Goal: Task Accomplishment & Management: Complete application form

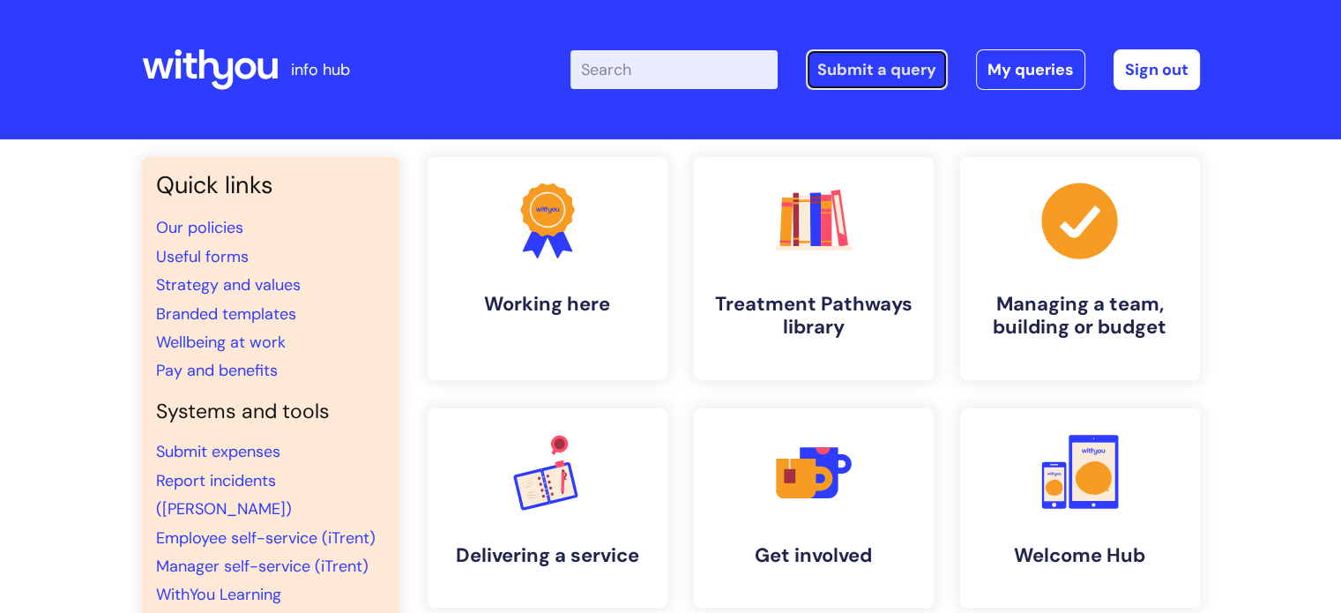
click at [870, 79] on link "Submit a query" at bounding box center [877, 69] width 142 height 41
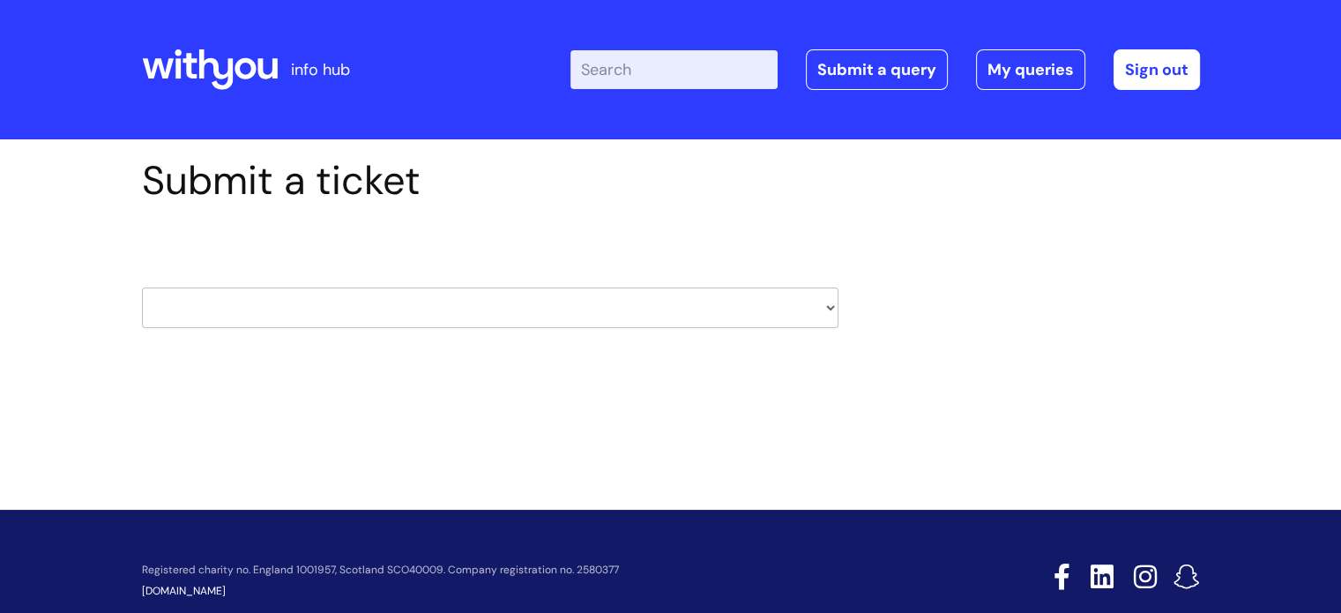
click at [299, 306] on select "HR / People IT and Support Clinical Drug Alerts Finance Accounts Data Support T…" at bounding box center [490, 307] width 696 height 41
select select "it_and_support"
click at [142, 287] on select "HR / People IT and Support Clinical Drug Alerts Finance Accounts Data Support T…" at bounding box center [490, 307] width 696 height 41
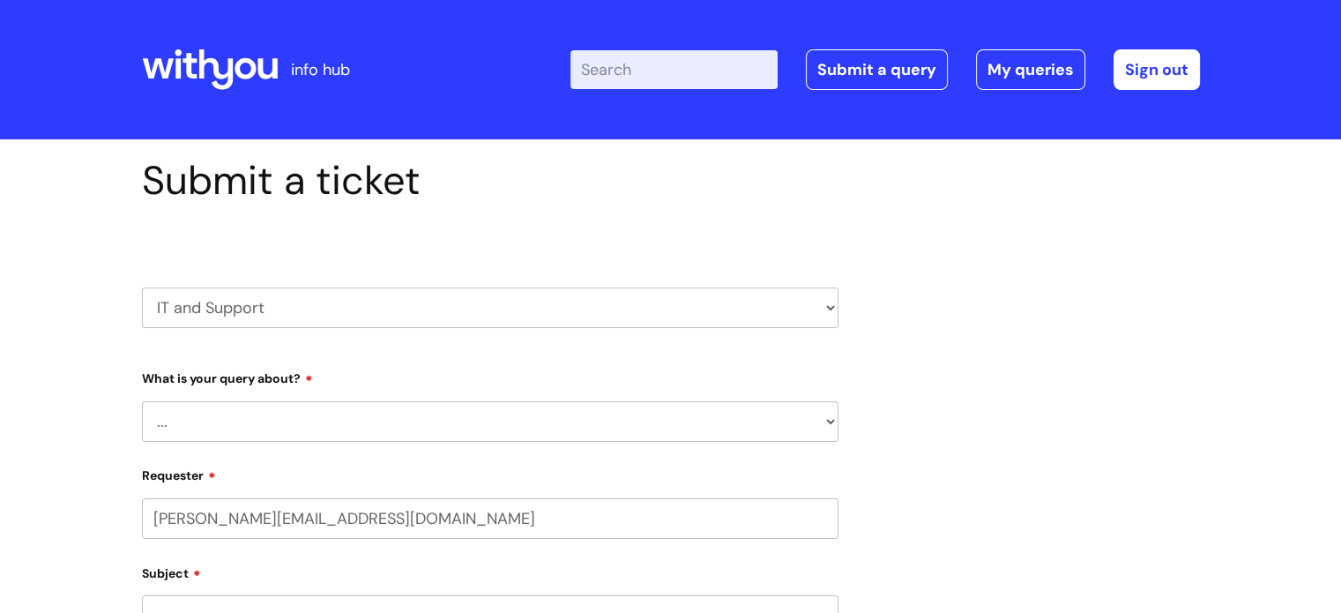
select select "80004286572"
click at [323, 422] on select "... Mobile Phone Reset & MFA Accounts, Starters and Leavers IT Hardware issue I…" at bounding box center [490, 421] width 696 height 41
click at [142, 401] on select "... Mobile Phone Reset & MFA Accounts, Starters and Leavers IT Hardware issue I…" at bounding box center [490, 421] width 696 height 41
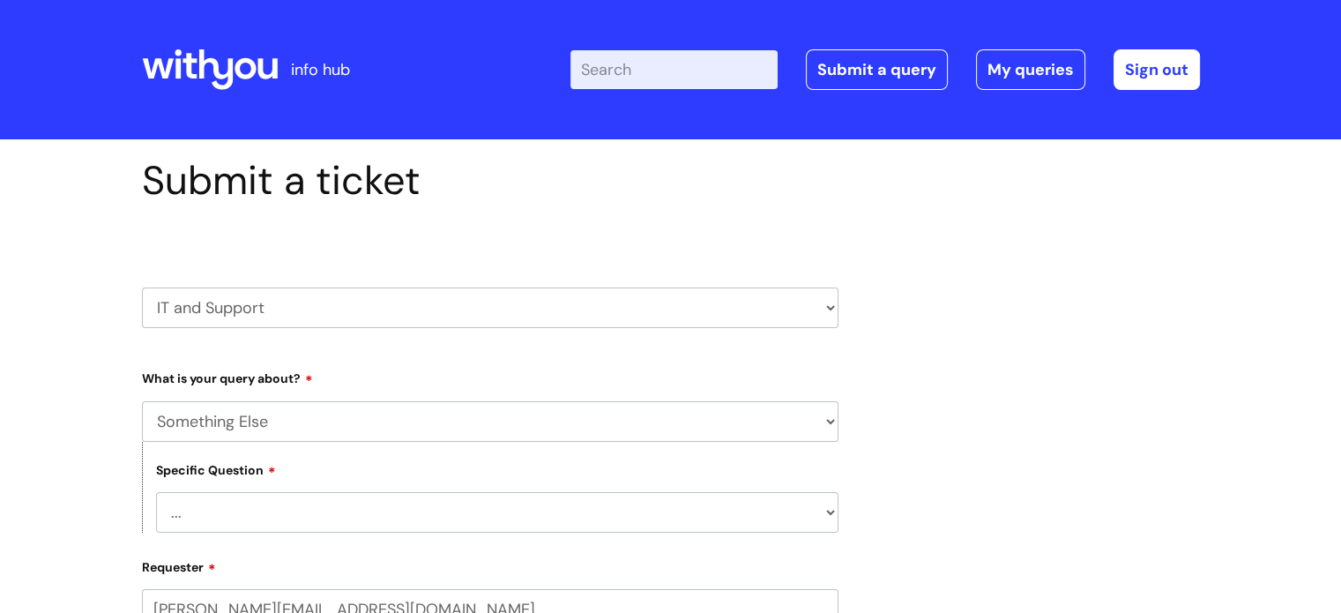
click at [317, 511] on select "... My problem is not listed" at bounding box center [497, 512] width 682 height 41
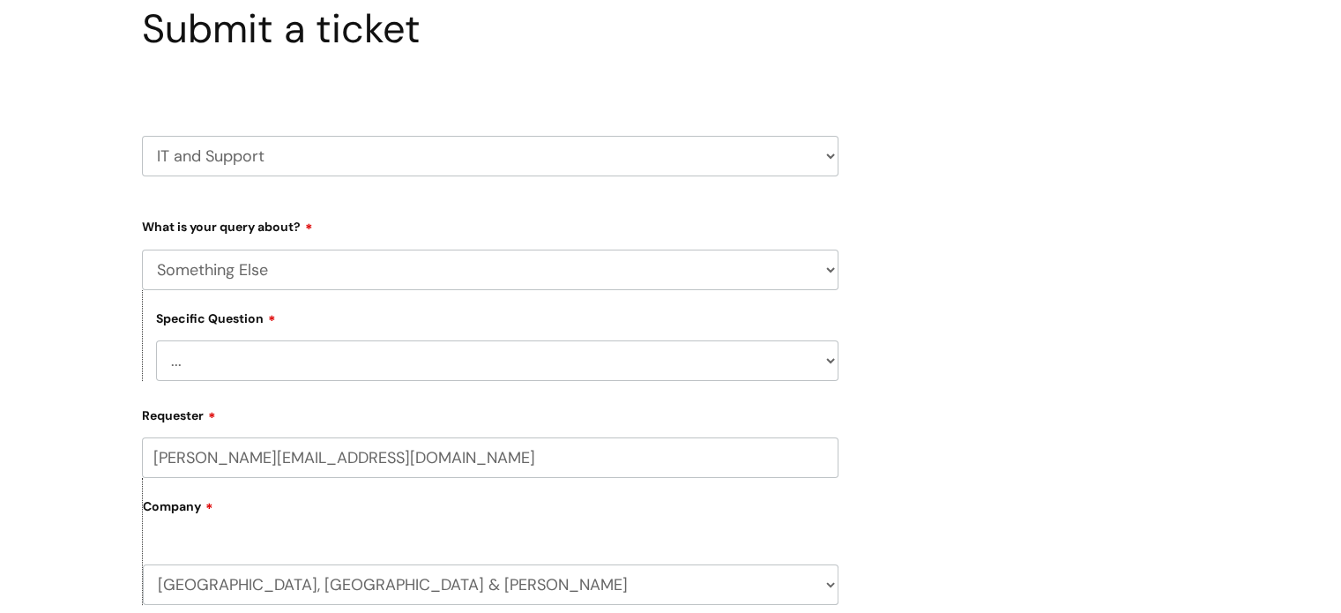
scroll to position [176, 0]
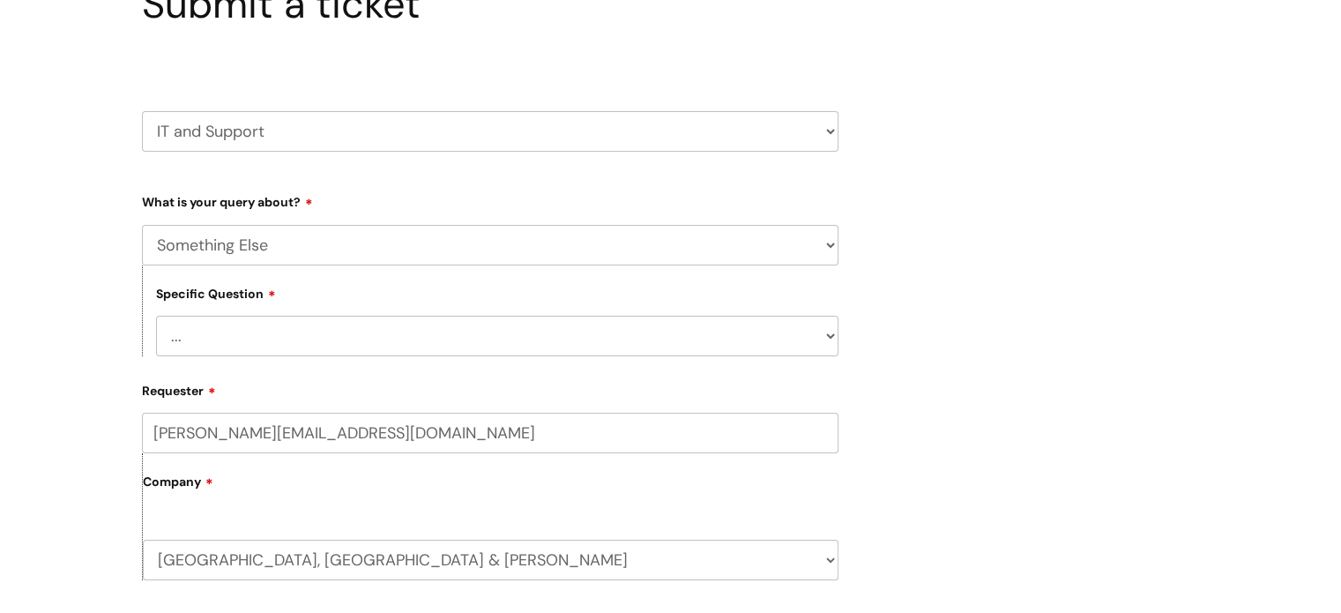
click at [323, 338] on select "... My problem is not listed" at bounding box center [497, 336] width 682 height 41
click at [322, 237] on select "... Mobile Phone Reset & MFA Accounts, Starters and Leavers IT Hardware issue I…" at bounding box center [490, 245] width 696 height 41
click at [142, 225] on select "... Mobile Phone Reset & MFA Accounts, Starters and Leavers IT Hardware issue I…" at bounding box center [490, 245] width 696 height 41
click at [304, 334] on select "... Halo PCMIS Iaptus NHS Email CJSM Email Mitel Another System Google (Workspa…" at bounding box center [497, 336] width 682 height 41
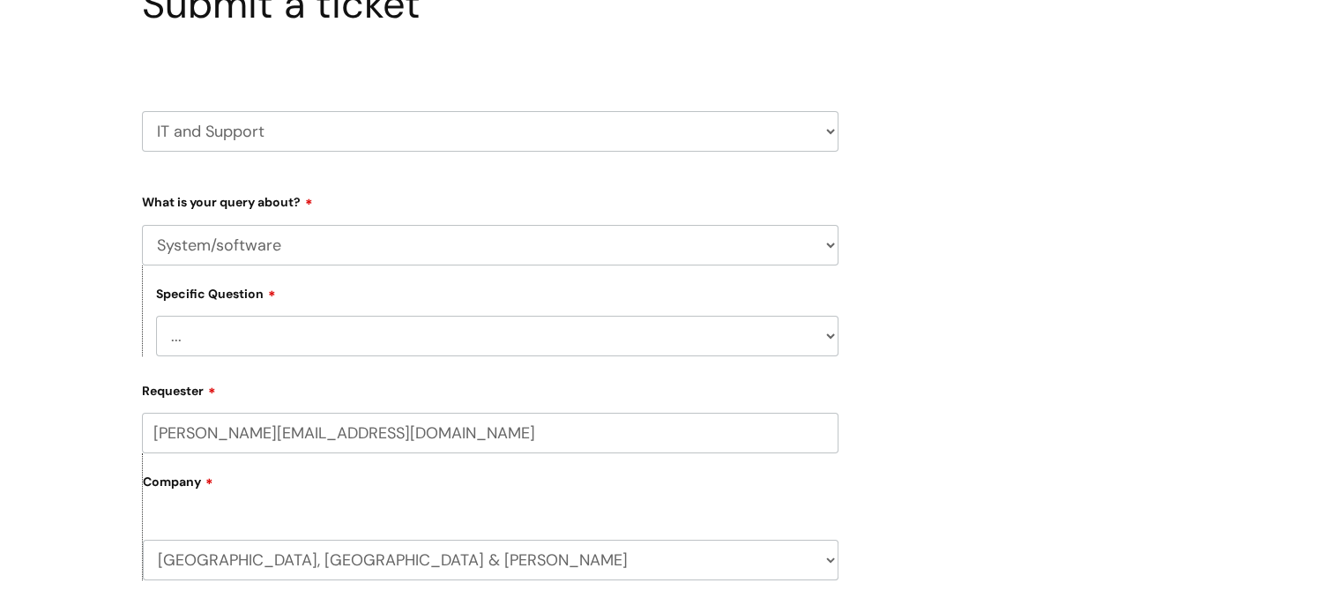
click at [304, 334] on select "... Halo PCMIS Iaptus NHS Email CJSM Email Mitel Another System Google (Workspa…" at bounding box center [497, 336] width 682 height 41
click at [292, 246] on select "... Mobile Phone Reset & MFA Accounts, Starters and Leavers IT Hardware issue I…" at bounding box center [490, 245] width 696 height 41
click at [301, 129] on select "HR / People IT and Support Clinical Drug Alerts Finance Accounts Data Support T…" at bounding box center [490, 131] width 696 height 41
click at [288, 331] on select "... Halo PCMIS Iaptus NHS Email CJSM Email Mitel Another System Google (Workspa…" at bounding box center [497, 336] width 682 height 41
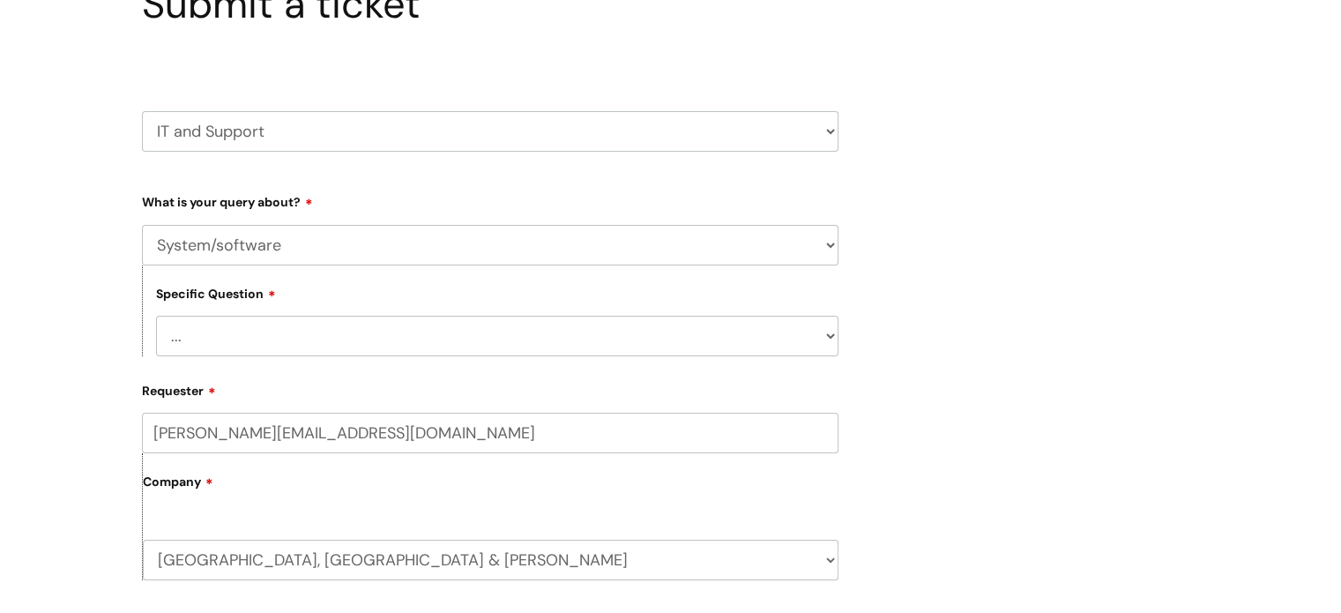
click at [90, 279] on div "Submit a ticket HR / People IT and Support Clinical Drug Alerts Finance Account…" at bounding box center [670, 610] width 1341 height 1295
click at [279, 249] on select "... Mobile Phone Reset & MFA Accounts, Starters and Leavers IT Hardware issue I…" at bounding box center [490, 245] width 696 height 41
click at [142, 225] on select "... Mobile Phone Reset & MFA Accounts, Starters and Leavers IT Hardware issue I…" at bounding box center [490, 245] width 696 height 41
click at [281, 342] on select "... I have a new starter I have a leaver I need to make a change to an account …" at bounding box center [497, 336] width 682 height 41
click at [309, 243] on select "... Mobile Phone Reset & MFA Accounts, Starters and Leavers IT Hardware issue I…" at bounding box center [490, 245] width 696 height 41
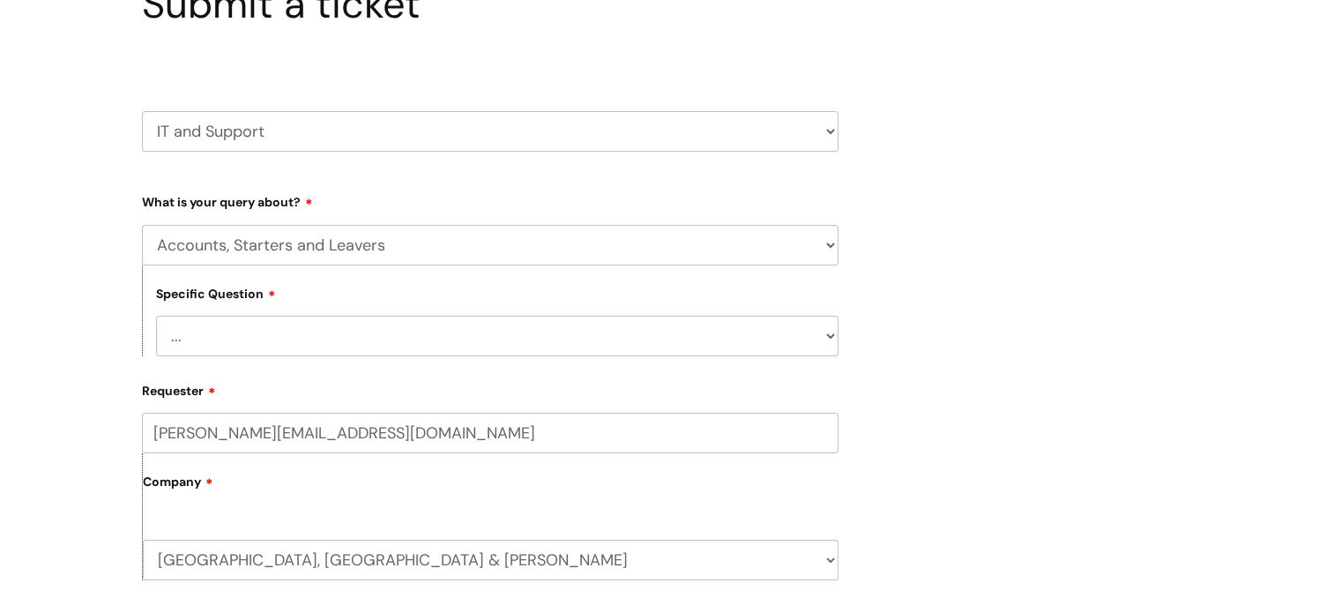
select select "IT Hardware issue"
click at [142, 225] on select "... Mobile Phone Reset & MFA Accounts, Starters and Leavers IT Hardware issue I…" at bounding box center [490, 245] width 696 height 41
click at [291, 331] on select "... I need a new or replacement ... I’m waiting for new or replacement hardware…" at bounding box center [497, 336] width 682 height 41
select select "Problem with Laptop or Chromebook"
click at [156, 316] on select "... I need a new or replacement ... I’m waiting for new or replacement hardware…" at bounding box center [497, 336] width 682 height 41
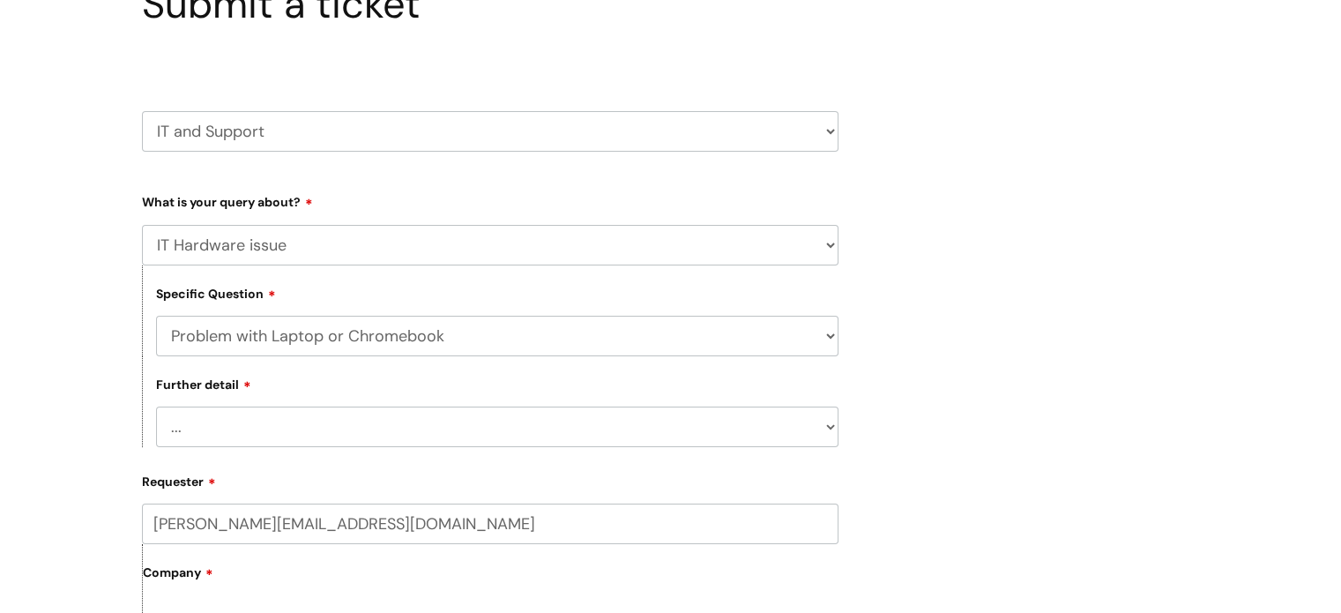
click at [272, 434] on select "... I’ve no sound / microphone I’ve got no internet or wifi I’ve got no camera …" at bounding box center [497, 426] width 682 height 41
select select "I’ve got no internet or wifi"
click at [156, 407] on select "... I’ve no sound / microphone I’ve got no internet or wifi I’ve got no camera …" at bounding box center [497, 426] width 682 height 41
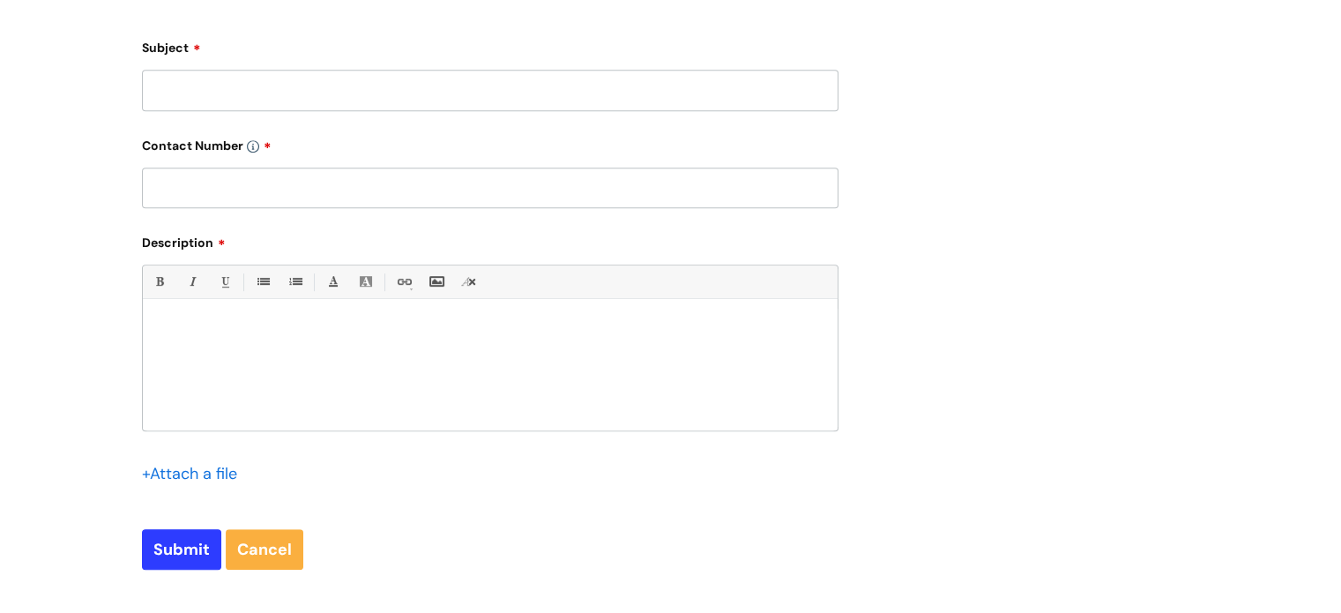
scroll to position [881, 0]
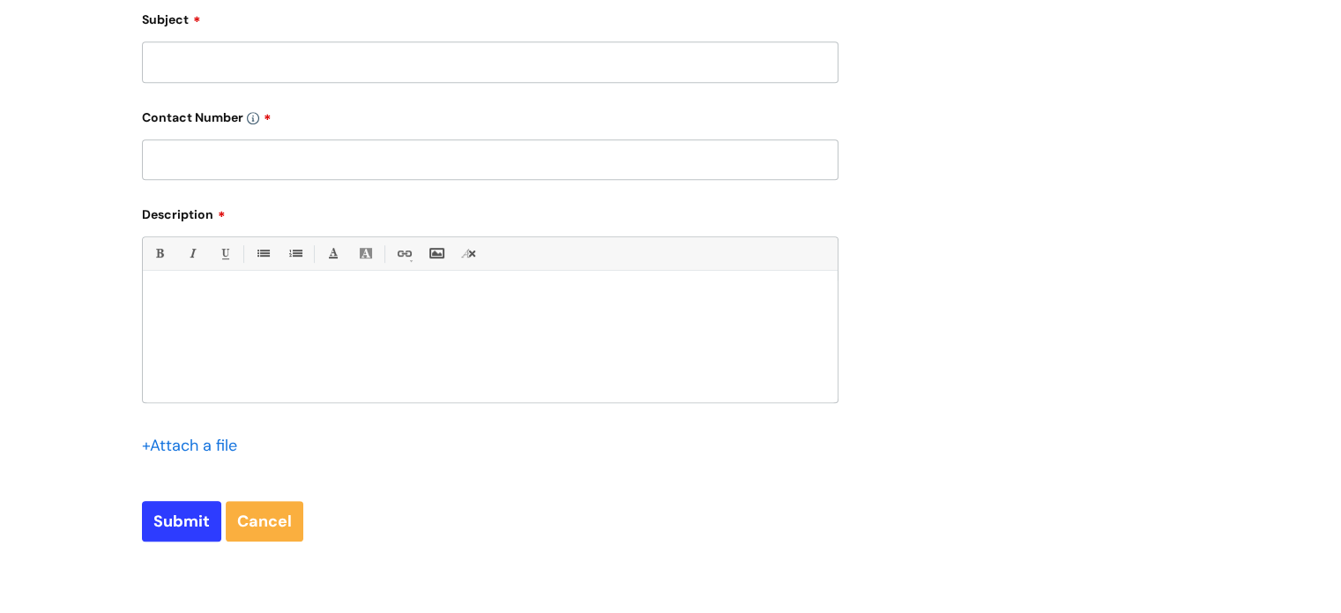
click at [197, 63] on input "Subject" at bounding box center [490, 61] width 696 height 41
type input "Internet cutting out"
click at [204, 154] on input "text" at bounding box center [490, 159] width 696 height 41
type input "07970180951"
click at [205, 311] on div at bounding box center [490, 341] width 695 height 122
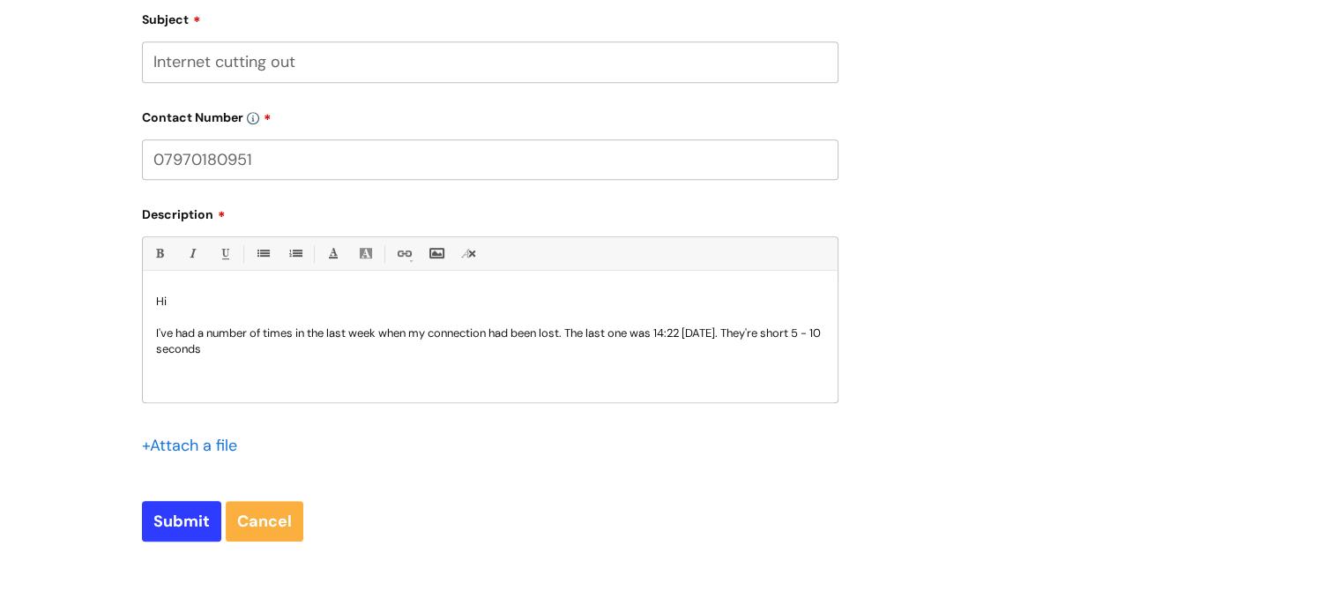
click at [804, 335] on p "I've had a number of times in the last week when my connection had been lost. T…" at bounding box center [490, 341] width 668 height 32
click at [308, 352] on p "I've had a number of times in the last week when my connection had been lost. T…" at bounding box center [490, 341] width 668 height 32
click at [642, 353] on p "I've had a number of times in the last week when my connection had been lost. T…" at bounding box center [490, 341] width 668 height 32
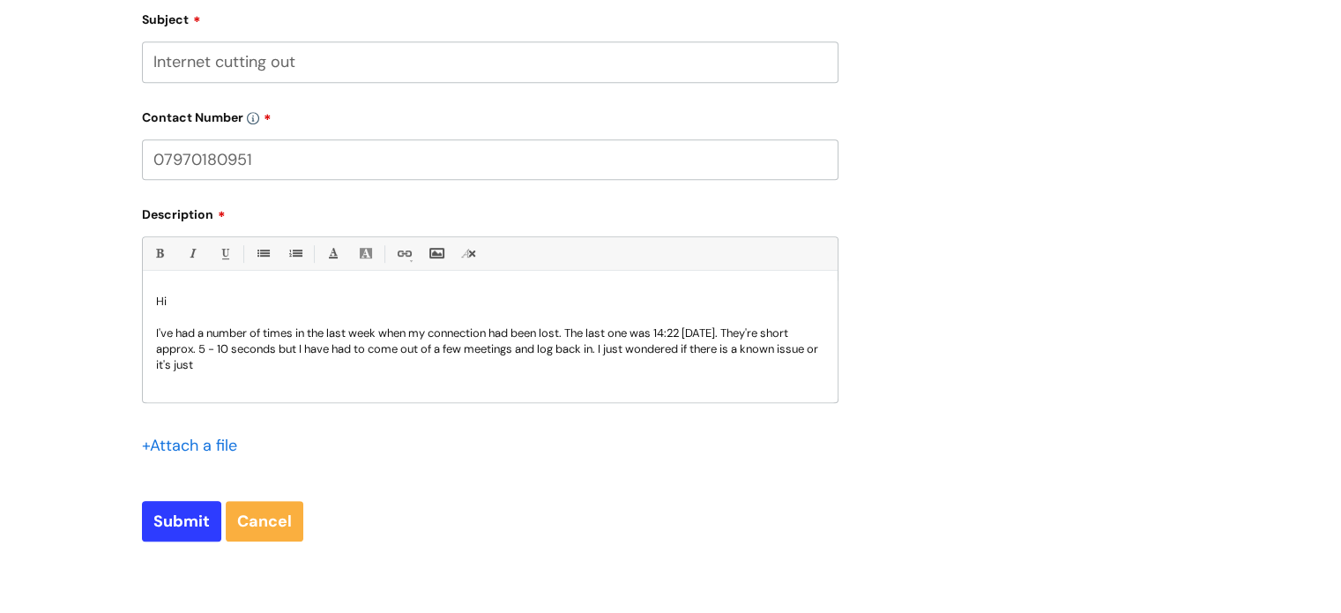
click at [791, 349] on p "I've had a number of times in the last week when my connection had been lost. T…" at bounding box center [490, 349] width 668 height 48
click at [699, 351] on p "I've had a number of times in the last week when my connection had been lost. T…" at bounding box center [490, 349] width 668 height 48
drag, startPoint x: 695, startPoint y: 352, endPoint x: 607, endPoint y: 354, distance: 87.3
click at [607, 354] on p "I've had a number of times in the last week when my connection had been lost. T…" at bounding box center [490, 349] width 668 height 48
drag, startPoint x: 811, startPoint y: 351, endPoint x: 792, endPoint y: 353, distance: 18.6
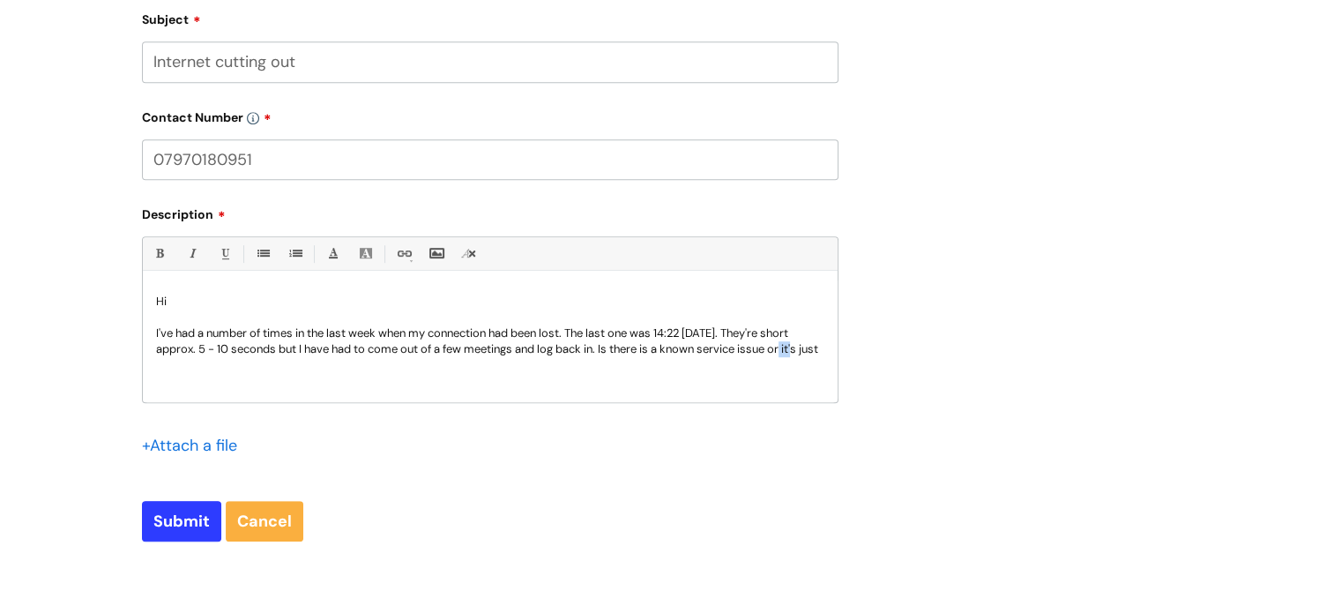
click at [792, 353] on p "I've had a number of times in the last week when my connection had been lost. T…" at bounding box center [490, 341] width 668 height 32
click at [190, 357] on p "I've had a number of times in the last week when my connection had been lost. T…" at bounding box center [490, 341] width 668 height 32
click at [226, 365] on p "I've had a number of times in the last week when my connection had been lost. T…" at bounding box center [490, 349] width 668 height 48
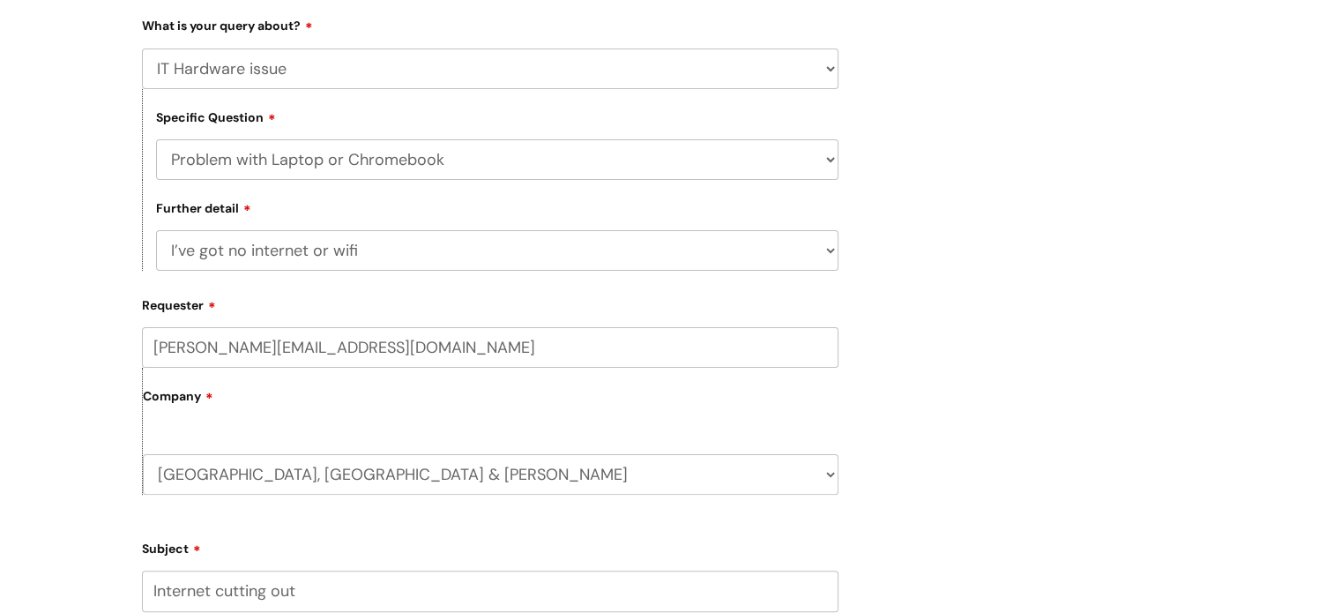
scroll to position [529, 0]
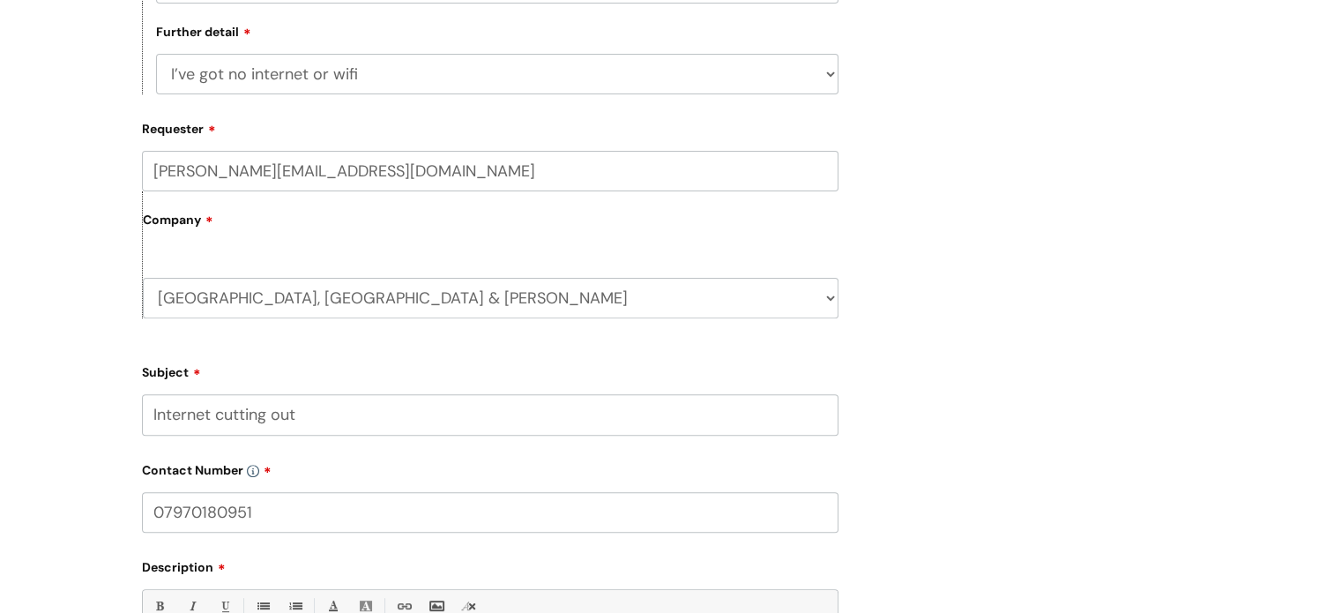
click at [328, 408] on input "Internet cutting out" at bounding box center [490, 414] width 696 height 41
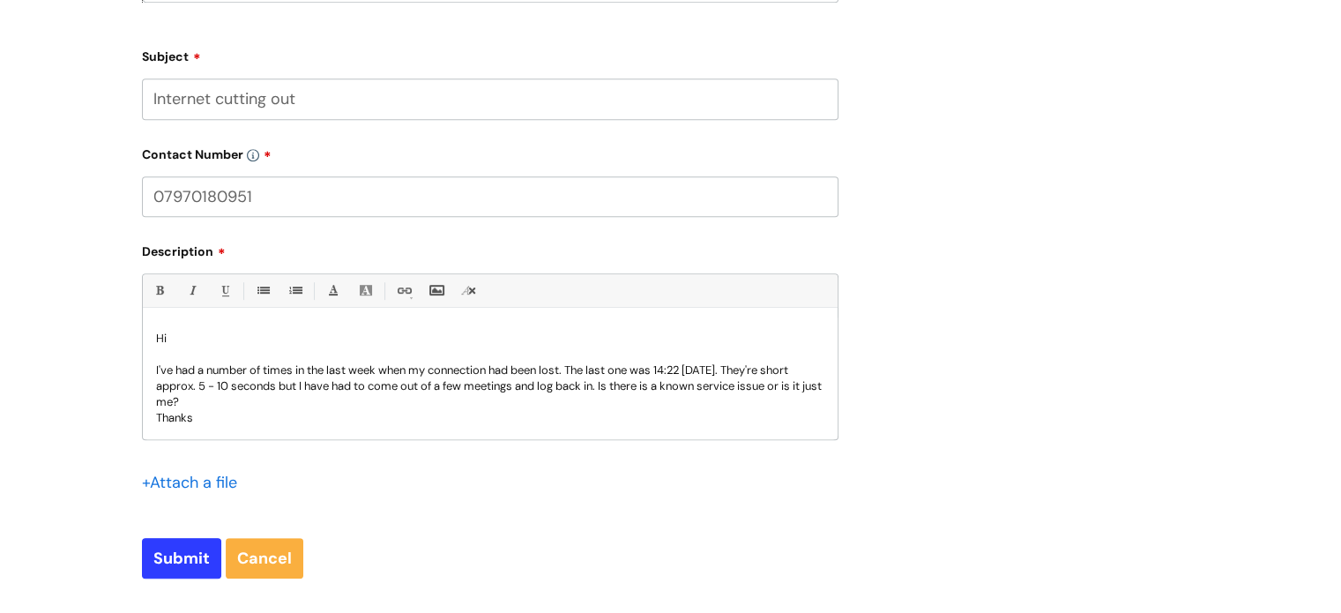
scroll to position [881, 0]
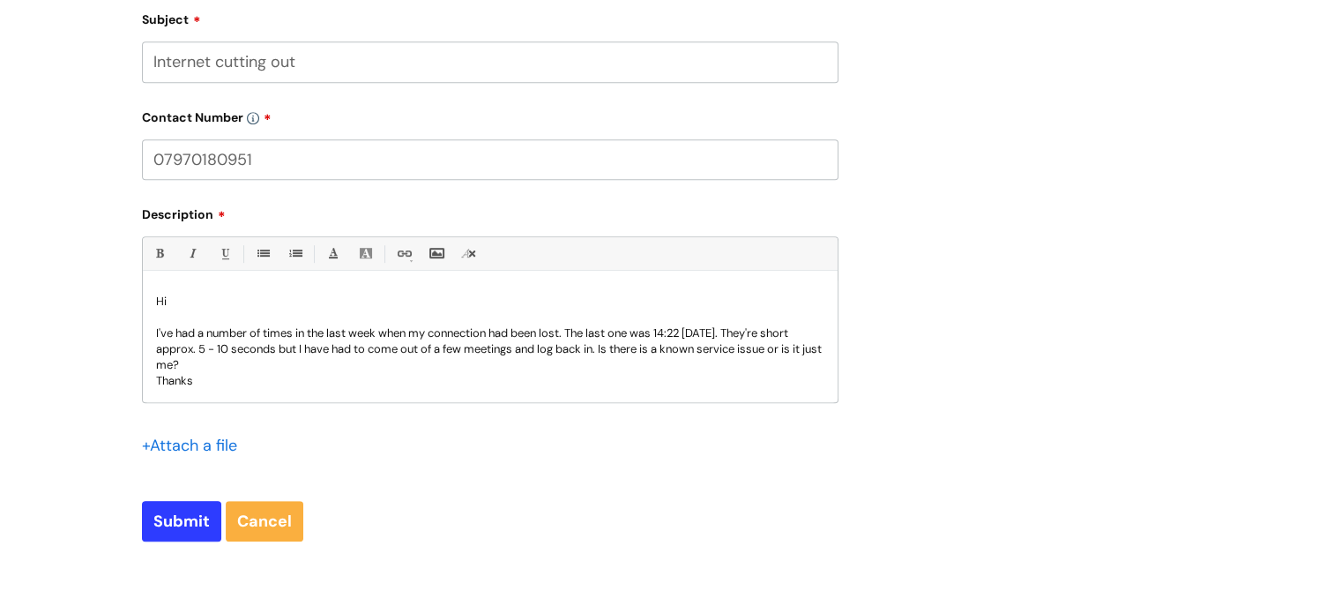
click at [195, 367] on p "I've had a number of times in the last week when my connection had been lost. T…" at bounding box center [490, 349] width 668 height 48
click at [177, 528] on input "Submit" at bounding box center [181, 521] width 79 height 41
type input "Please Wait..."
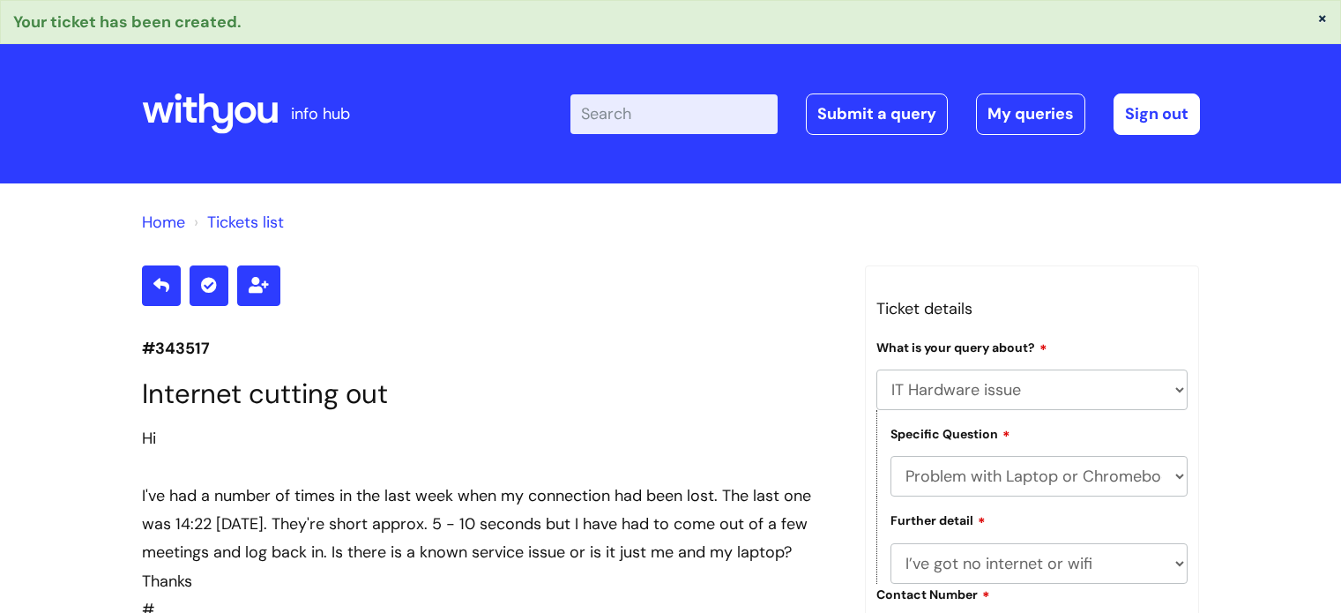
select select "IT Hardware issue"
select select "Problem with Laptop or Chromebook"
select select "I’ve got no internet or wifi"
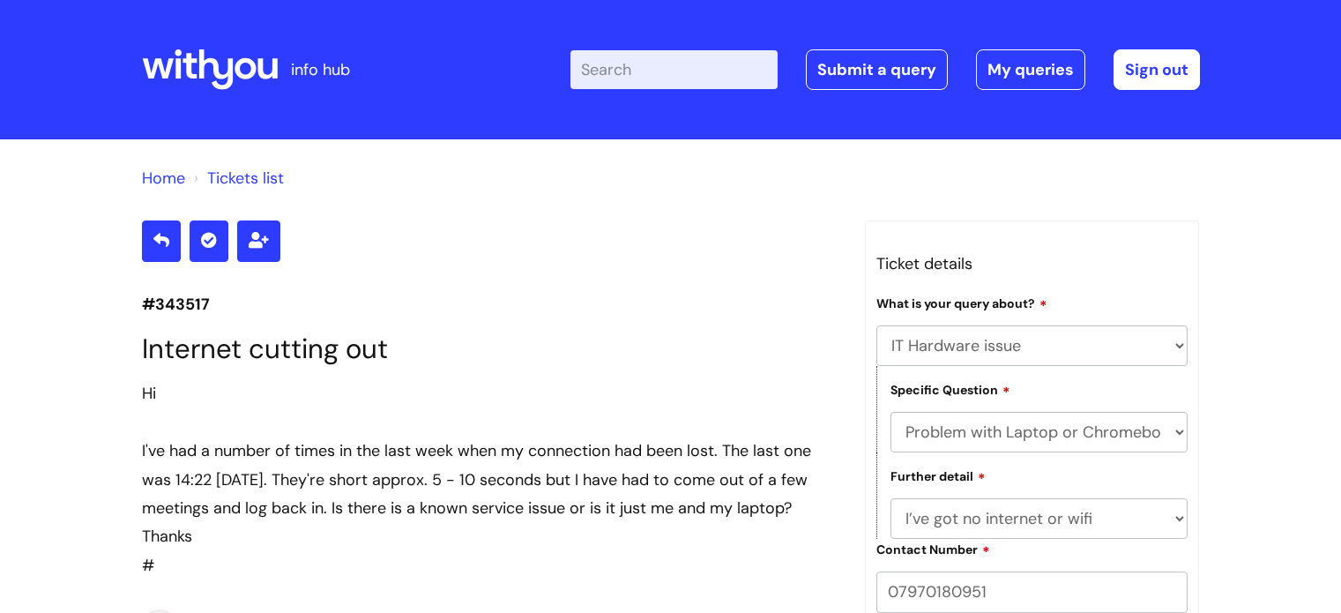
select select "IT Hardware issue"
select select "Problem with Laptop or Chromebook"
select select "I’ve got no internet or wifi"
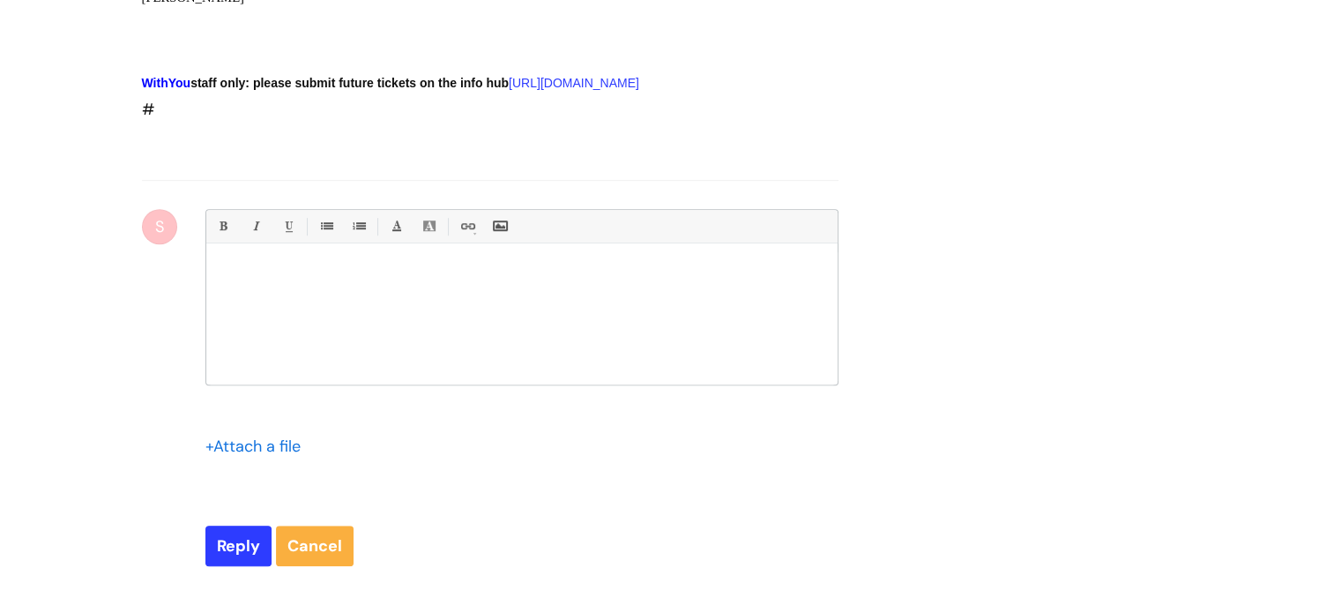
scroll to position [1125, 0]
